Goal: Go to known website: Access a specific website the user already knows

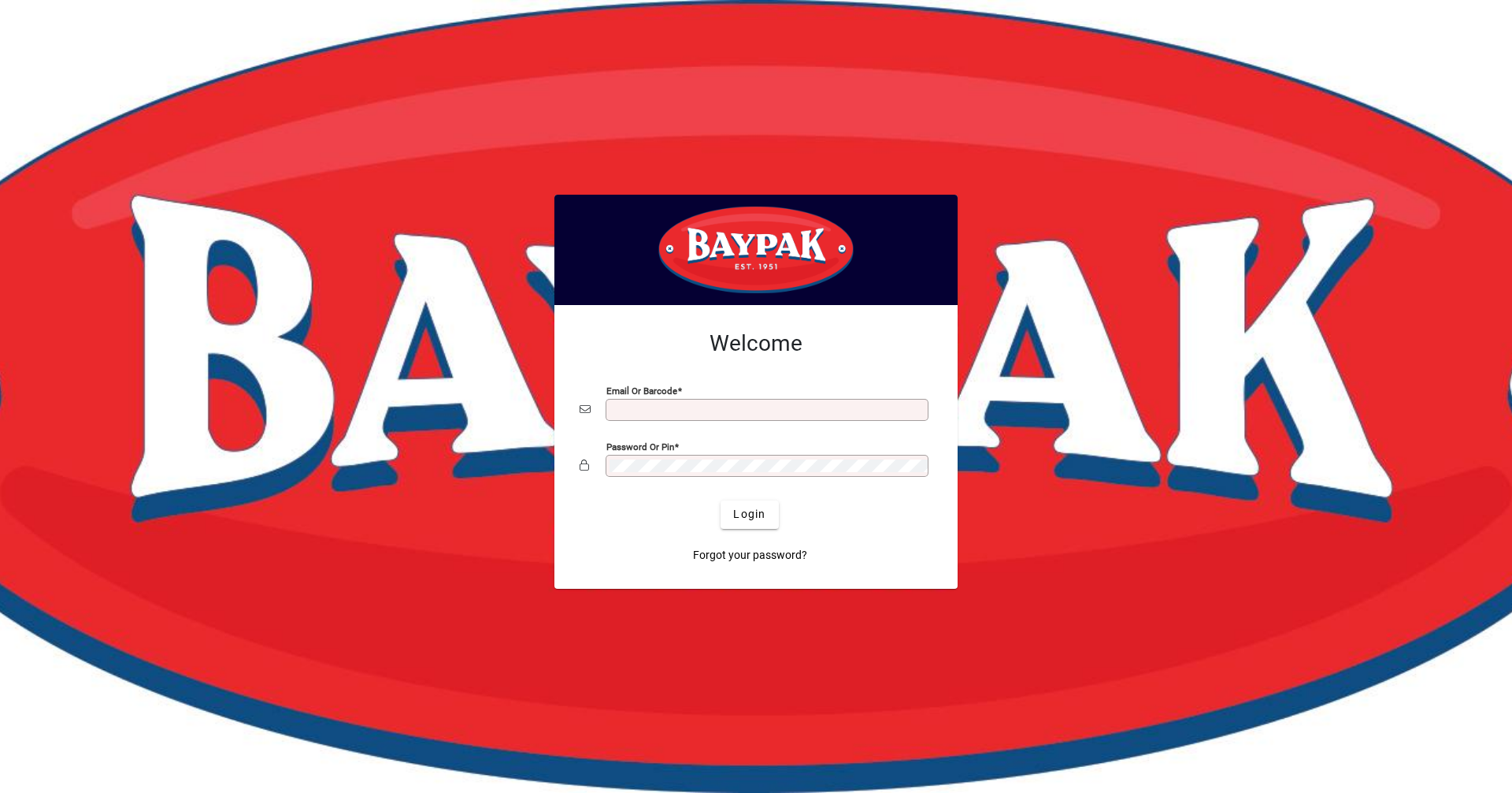
type input "**********"
drag, startPoint x: 0, startPoint y: 0, endPoint x: 743, endPoint y: 507, distance: 899.5
click at [743, 507] on span "Login" at bounding box center [750, 513] width 32 height 16
